Goal: Task Accomplishment & Management: Use online tool/utility

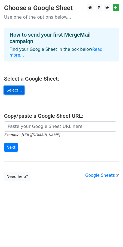
click at [18, 86] on link "Select..." at bounding box center [14, 90] width 20 height 8
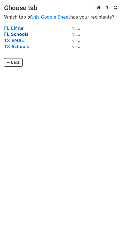
click at [20, 34] on strong "FL Schools" at bounding box center [16, 34] width 25 height 5
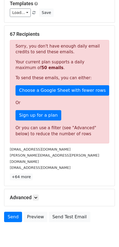
scroll to position [94, 0]
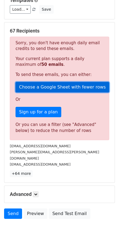
click at [64, 82] on link "Choose a Google Sheet with fewer rows" at bounding box center [63, 87] width 94 height 10
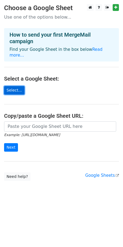
click at [18, 86] on link "Select..." at bounding box center [14, 90] width 20 height 8
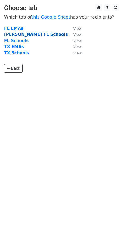
click at [16, 35] on strong "[PERSON_NAME] FL Schools" at bounding box center [36, 34] width 64 height 5
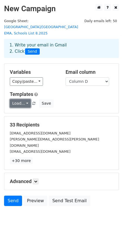
click at [26, 99] on link "Load..." at bounding box center [20, 103] width 21 height 8
click at [52, 42] on div "1. Write your email in Gmail 2. Click Send" at bounding box center [61, 48] width 112 height 13
click at [26, 99] on link "Load..." at bounding box center [20, 103] width 21 height 8
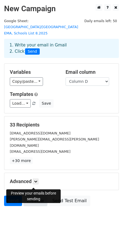
click at [34, 195] on link "Preview" at bounding box center [35, 200] width 24 height 10
click at [36, 195] on link "Preview" at bounding box center [35, 200] width 24 height 10
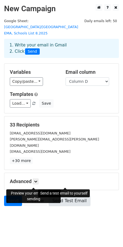
click at [68, 195] on link "Send Test Email" at bounding box center [69, 200] width 41 height 10
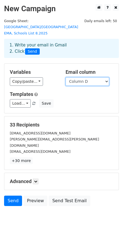
click at [107, 77] on select "Column A Column B Column C Column D" at bounding box center [88, 81] width 44 height 8
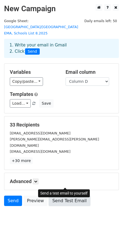
click at [58, 195] on link "Send Test Email" at bounding box center [69, 200] width 41 height 10
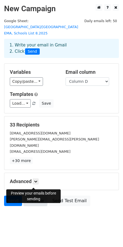
click at [38, 195] on link "Preview" at bounding box center [35, 200] width 24 height 10
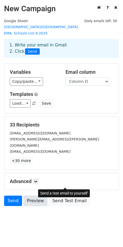
click at [36, 195] on link "Preview" at bounding box center [35, 200] width 24 height 10
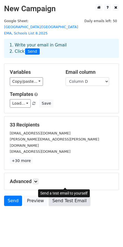
click at [63, 195] on link "Send Test Email" at bounding box center [69, 200] width 41 height 10
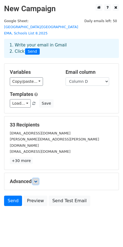
click at [37, 179] on icon at bounding box center [35, 180] width 3 height 3
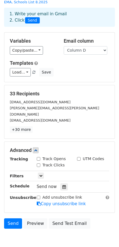
scroll to position [41, 0]
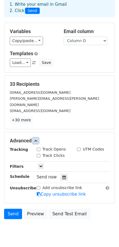
click at [37, 139] on icon at bounding box center [35, 140] width 3 height 3
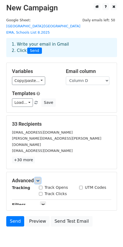
scroll to position [0, 0]
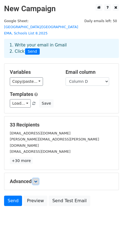
click at [34, 178] on link at bounding box center [36, 181] width 6 height 6
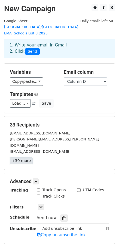
click at [20, 157] on link "+30 more" at bounding box center [21, 160] width 23 height 7
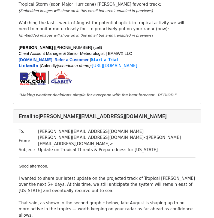
scroll to position [683, 0]
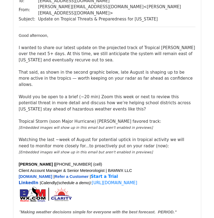
scroll to position [101, 0]
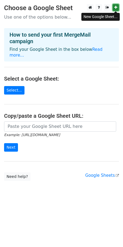
click at [115, 7] on icon at bounding box center [116, 7] width 3 height 4
click at [16, 172] on link "Need help?" at bounding box center [17, 176] width 26 height 8
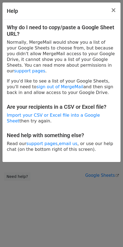
click at [35, 175] on div "Help × Why do I need to copy/paste a Google Sheet URL? Normally, MergeMail woul…" at bounding box center [61, 123] width 123 height 247
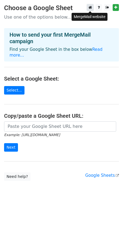
click at [91, 7] on icon at bounding box center [91, 7] width 4 height 4
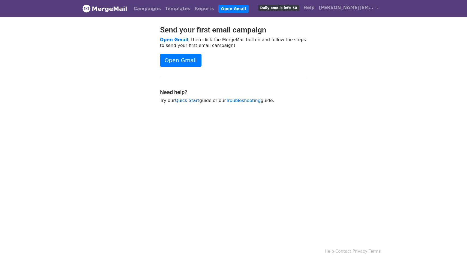
click at [185, 100] on link "Quick Start" at bounding box center [187, 100] width 24 height 5
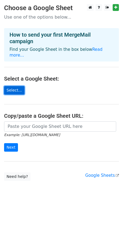
click at [16, 86] on link "Select..." at bounding box center [14, 90] width 20 height 8
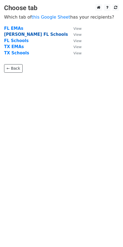
click at [24, 35] on strong "[PERSON_NAME] FL Schools" at bounding box center [36, 34] width 64 height 5
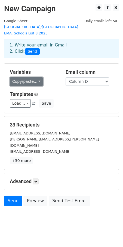
click at [37, 77] on link "Copy/paste..." at bounding box center [26, 81] width 33 height 8
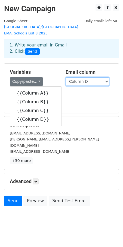
click at [104, 77] on select "Column A Column B Column C Column D" at bounding box center [88, 81] width 44 height 8
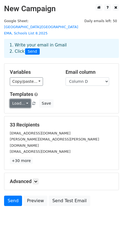
click at [25, 99] on link "Load..." at bounding box center [20, 103] width 21 height 8
drag, startPoint x: 36, startPoint y: 103, endPoint x: 52, endPoint y: 106, distance: 16.7
click at [36, 111] on h6 "No templates saved" at bounding box center [35, 115] width 51 height 9
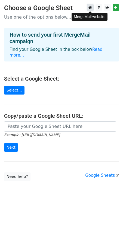
click at [91, 9] on icon at bounding box center [91, 7] width 4 height 4
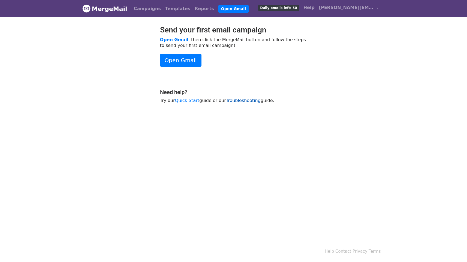
click at [237, 100] on link "Troubleshooting" at bounding box center [243, 100] width 35 height 5
click at [189, 99] on link "Quick Start" at bounding box center [187, 100] width 24 height 5
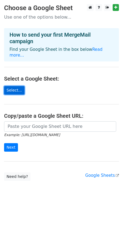
click at [22, 86] on link "Select..." at bounding box center [14, 90] width 20 height 8
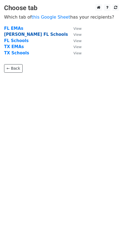
click at [19, 36] on strong "[PERSON_NAME] FL Schools" at bounding box center [36, 34] width 64 height 5
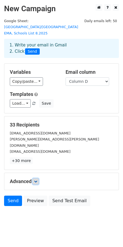
click at [38, 178] on link at bounding box center [36, 181] width 6 height 6
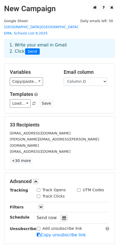
click at [38, 188] on input "Track Opens" at bounding box center [39, 190] width 4 height 4
checkbox input "true"
click at [39, 194] on input "Track Clicks" at bounding box center [39, 196] width 4 height 4
checkbox input "true"
click at [40, 205] on icon at bounding box center [40, 206] width 3 height 3
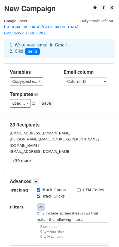
click at [41, 205] on icon at bounding box center [40, 206] width 3 height 3
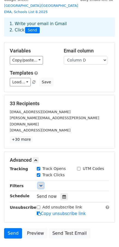
scroll to position [22, 0]
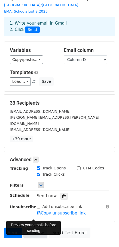
click at [37, 227] on link "Preview" at bounding box center [35, 232] width 24 height 10
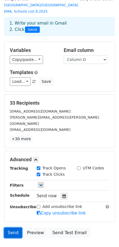
click at [10, 227] on link "Send" at bounding box center [13, 232] width 18 height 10
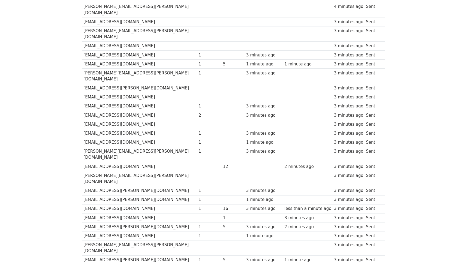
scroll to position [175, 0]
